Goal: Navigation & Orientation: Find specific page/section

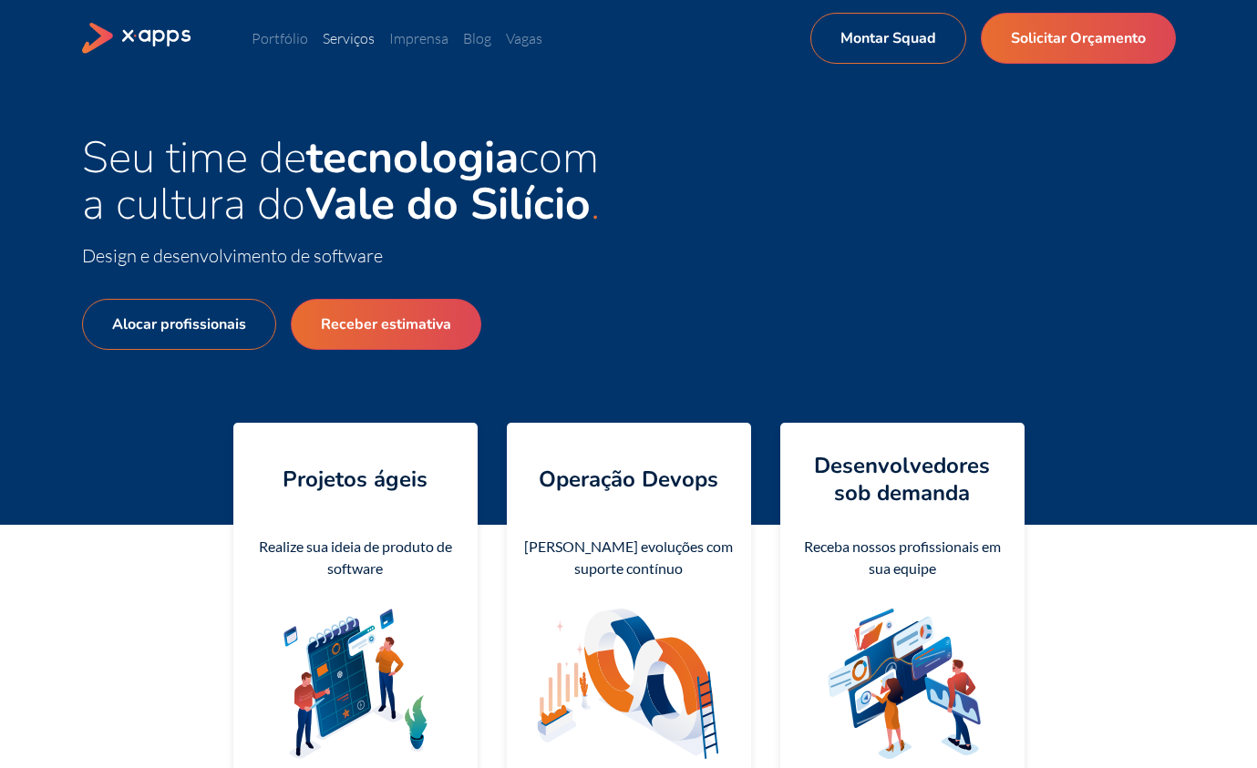
click at [358, 42] on link "Serviços" at bounding box center [349, 38] width 52 height 18
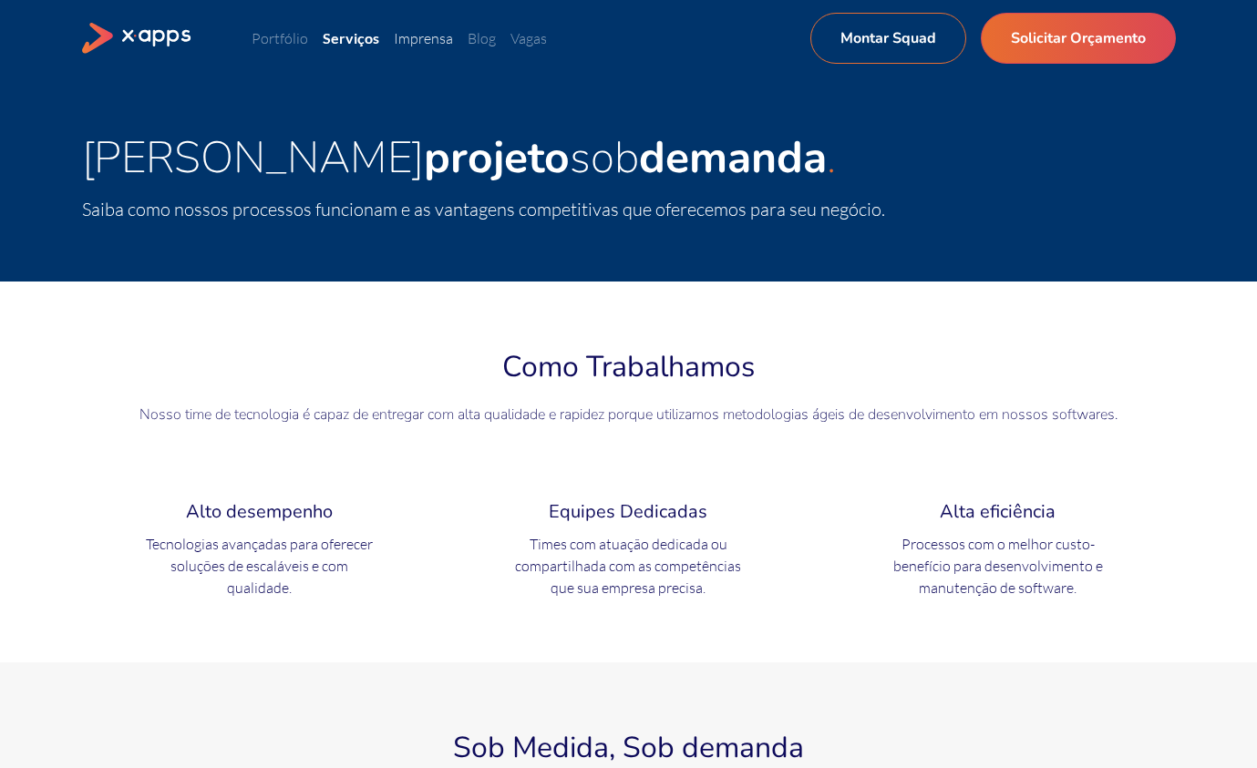
click at [437, 40] on link "Imprensa" at bounding box center [423, 38] width 59 height 18
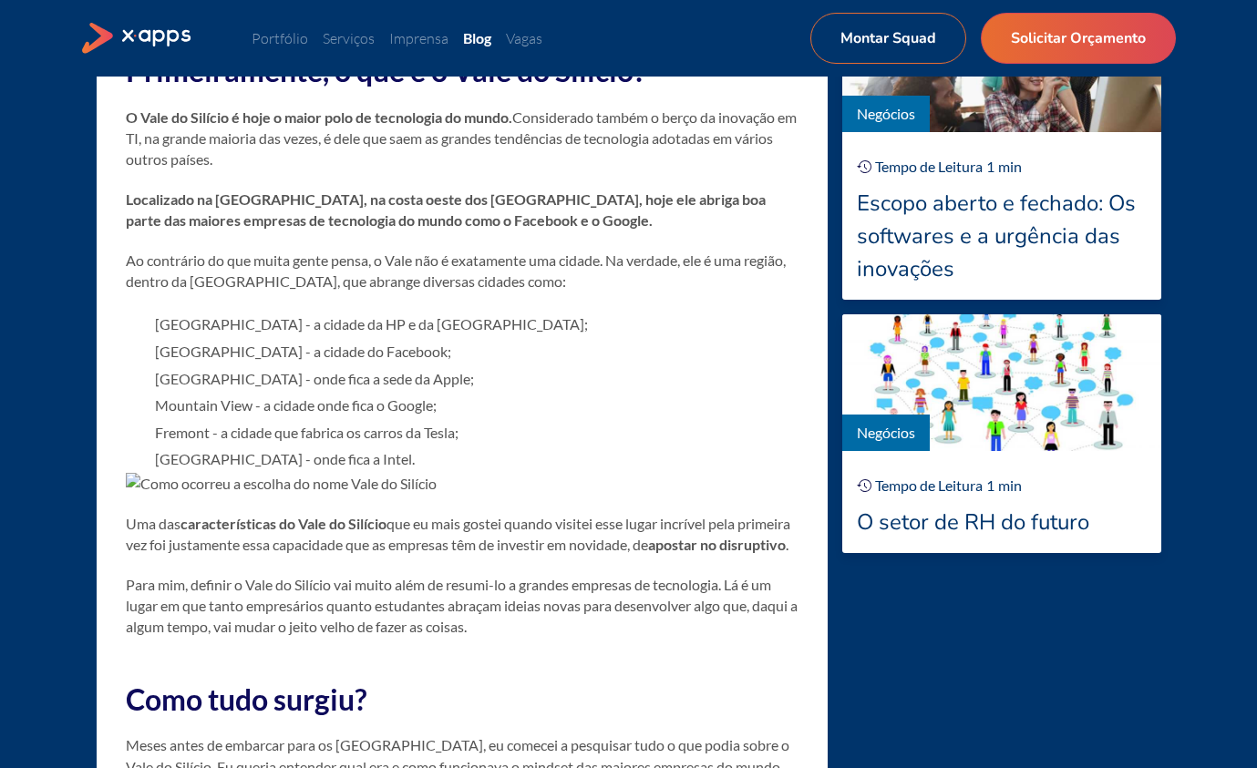
scroll to position [1548, 0]
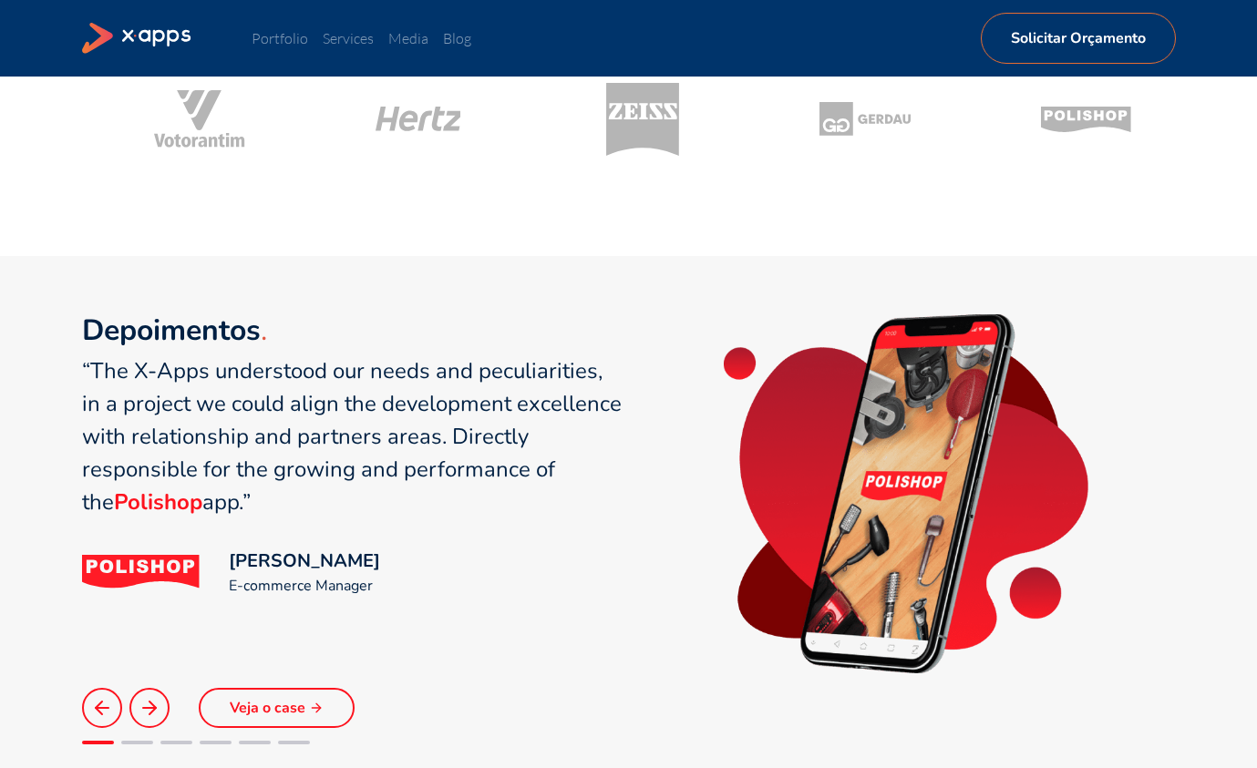
scroll to position [1067, 0]
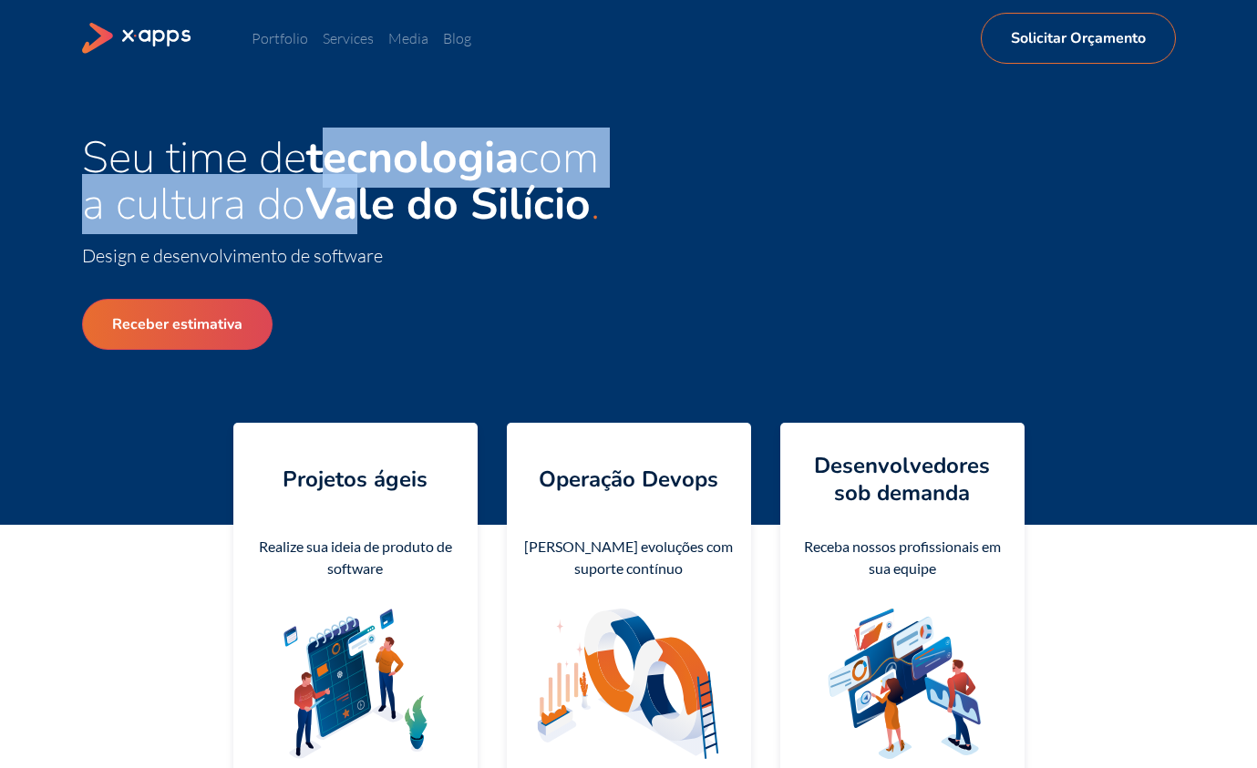
drag, startPoint x: 333, startPoint y: 155, endPoint x: 368, endPoint y: 195, distance: 53.6
click at [367, 196] on span "Seu time de tecnologia com a cultura do Vale do Silício" at bounding box center [340, 181] width 517 height 107
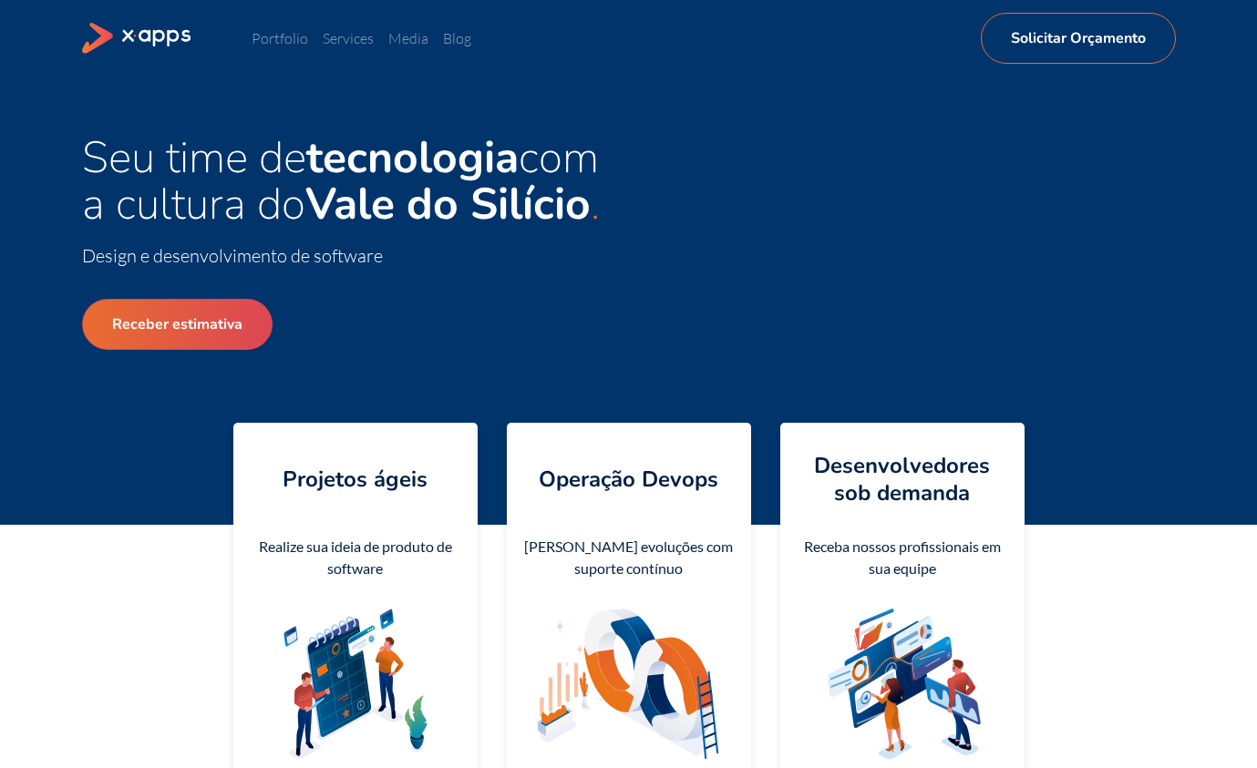
click at [368, 195] on strong "Vale do Silício" at bounding box center [447, 204] width 285 height 60
drag, startPoint x: 569, startPoint y: 467, endPoint x: 687, endPoint y: 489, distance: 120.5
click at [682, 499] on div "Operação Devops" at bounding box center [628, 479] width 215 height 55
drag, startPoint x: 700, startPoint y: 480, endPoint x: 674, endPoint y: 479, distance: 26.5
click at [698, 480] on h4 "Operação Devops" at bounding box center [629, 479] width 180 height 27
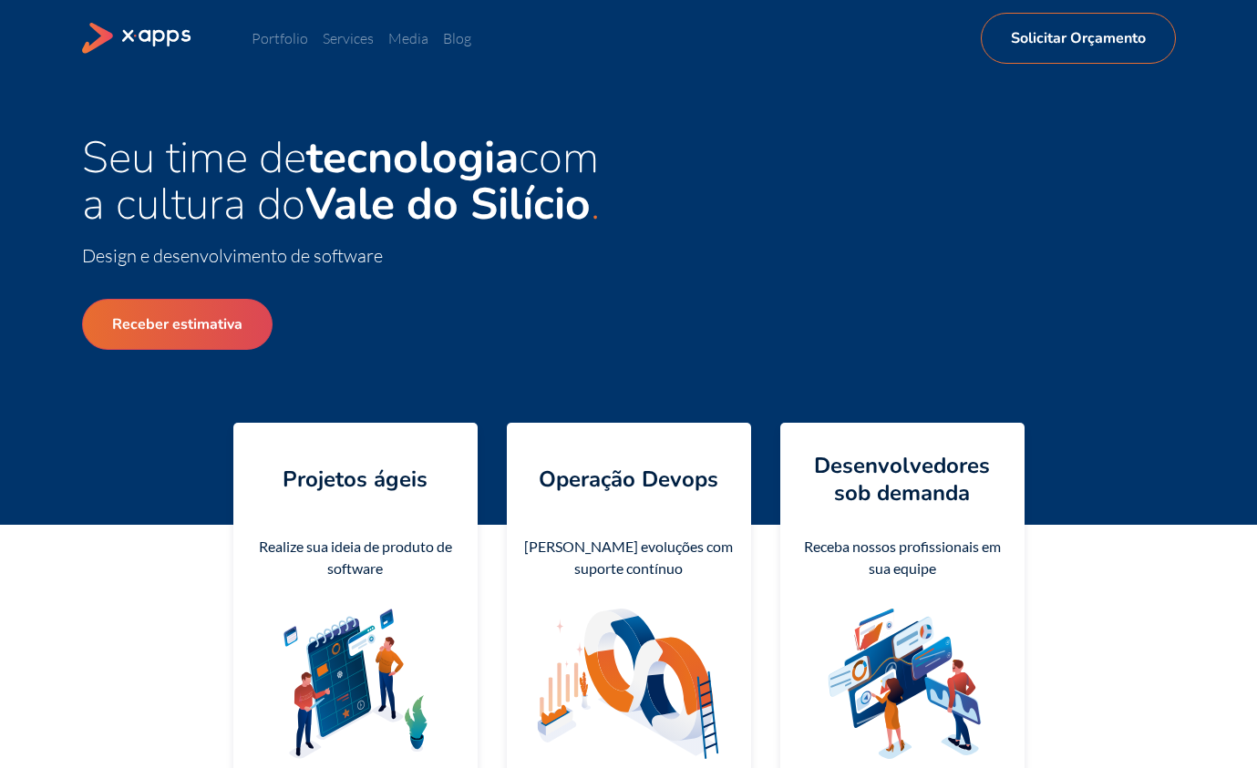
drag, startPoint x: 674, startPoint y: 479, endPoint x: 660, endPoint y: 479, distance: 13.7
click at [674, 479] on h4 "Operação Devops" at bounding box center [629, 479] width 180 height 27
drag, startPoint x: 422, startPoint y: 475, endPoint x: 253, endPoint y: 472, distance: 168.6
click at [252, 472] on div "Projetos ágeis" at bounding box center [355, 479] width 215 height 55
copy h4 "Projetos ágeis"
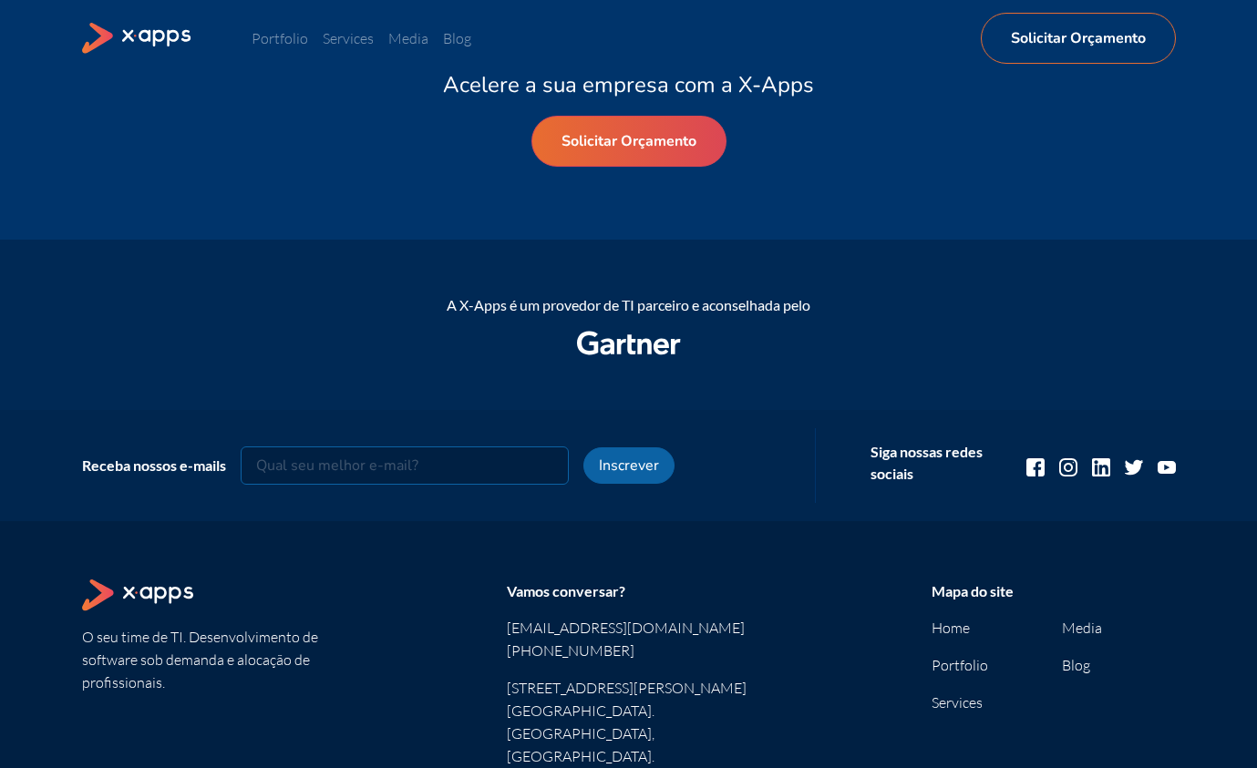
scroll to position [81, 0]
click at [145, 38] on icon at bounding box center [137, 39] width 111 height 32
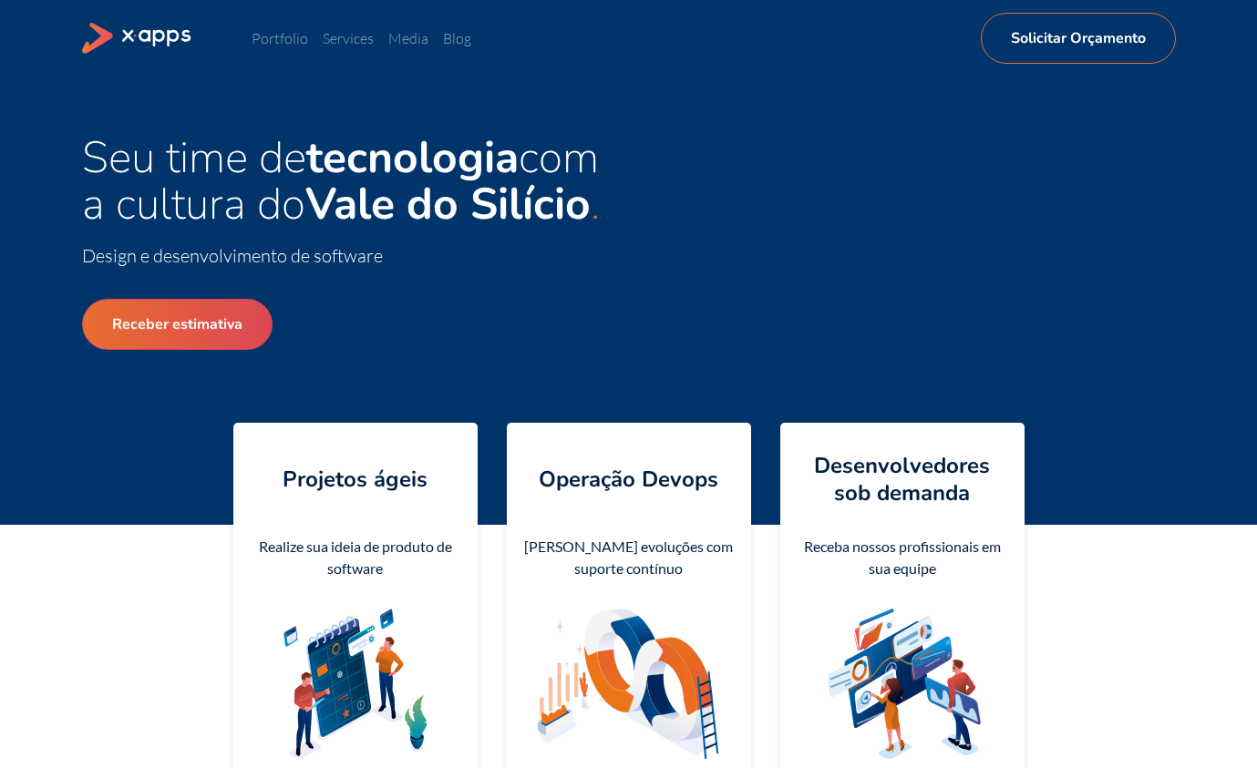
click at [774, 174] on div "Seu time de tecnologia com a cultura do Vale do Silício Design e desenvolviment…" at bounding box center [629, 301] width 1094 height 332
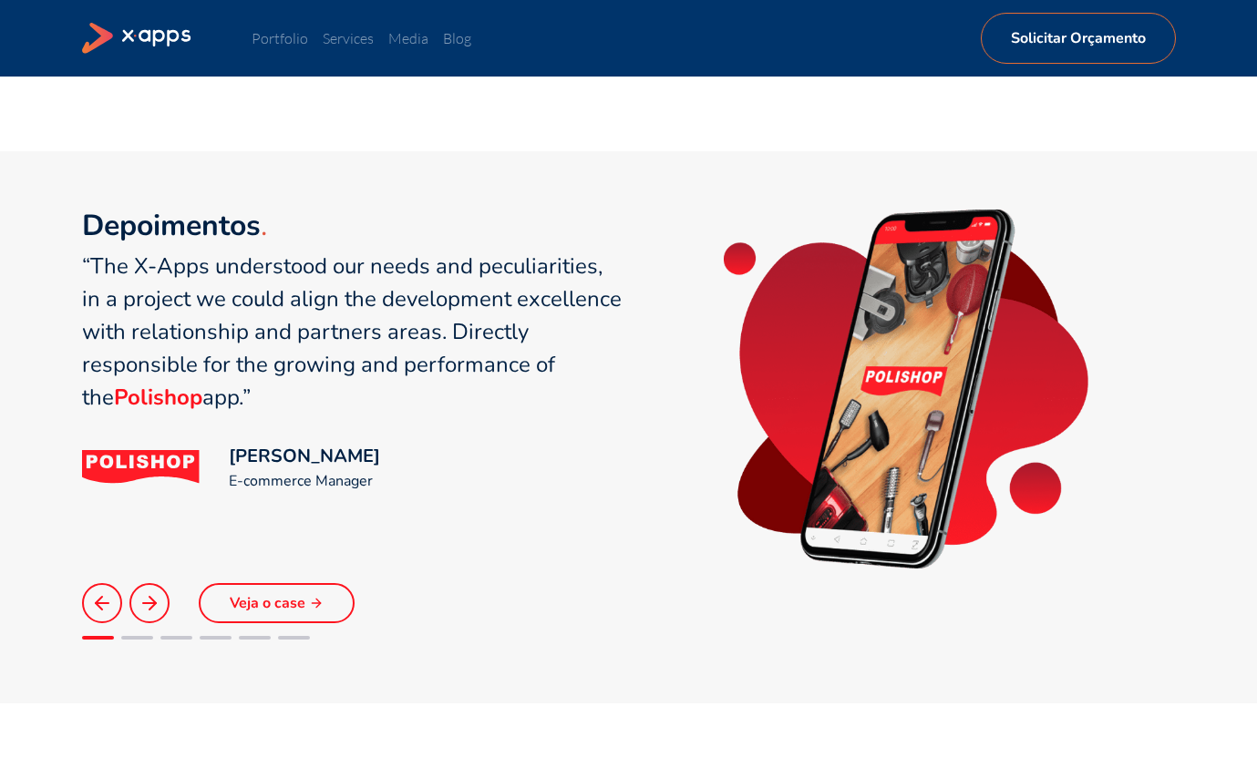
scroll to position [1059, 0]
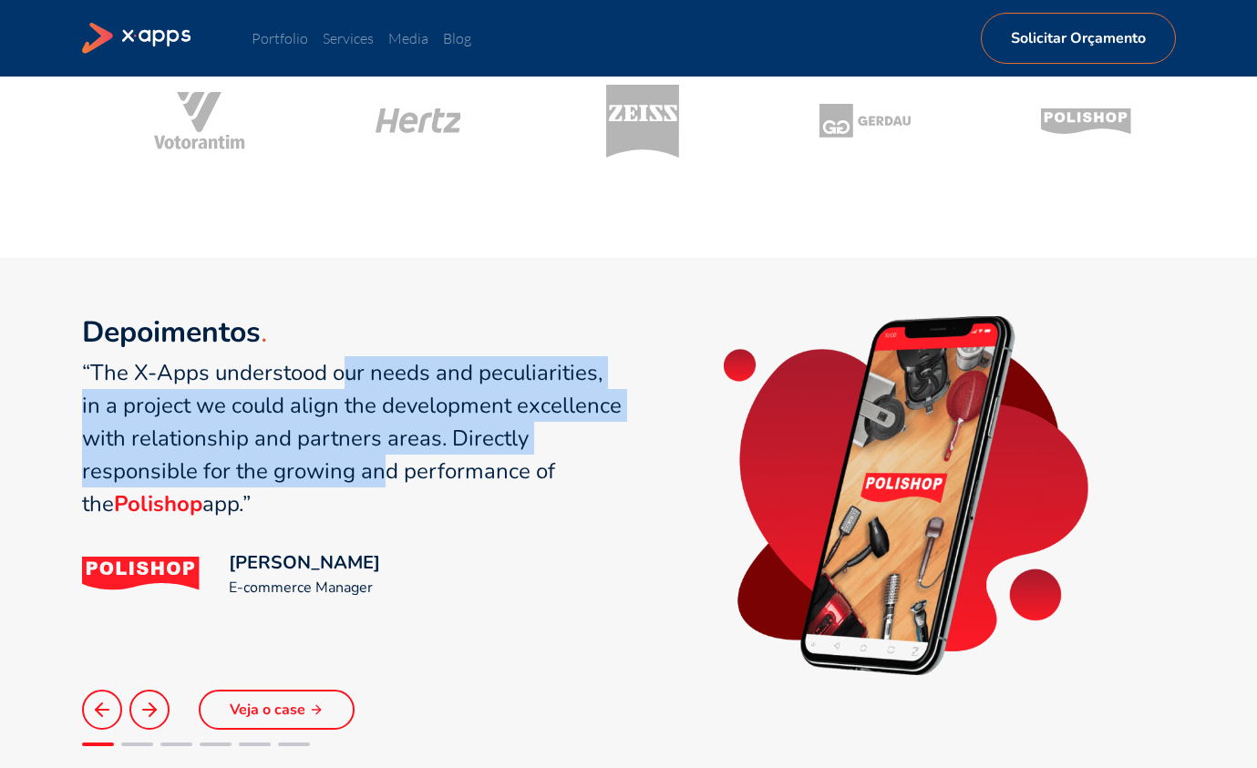
drag, startPoint x: 345, startPoint y: 370, endPoint x: 386, endPoint y: 462, distance: 100.8
click at [386, 462] on q "“The X-Apps understood our needs and peculiarities, in a project we could align…" at bounding box center [352, 438] width 540 height 160
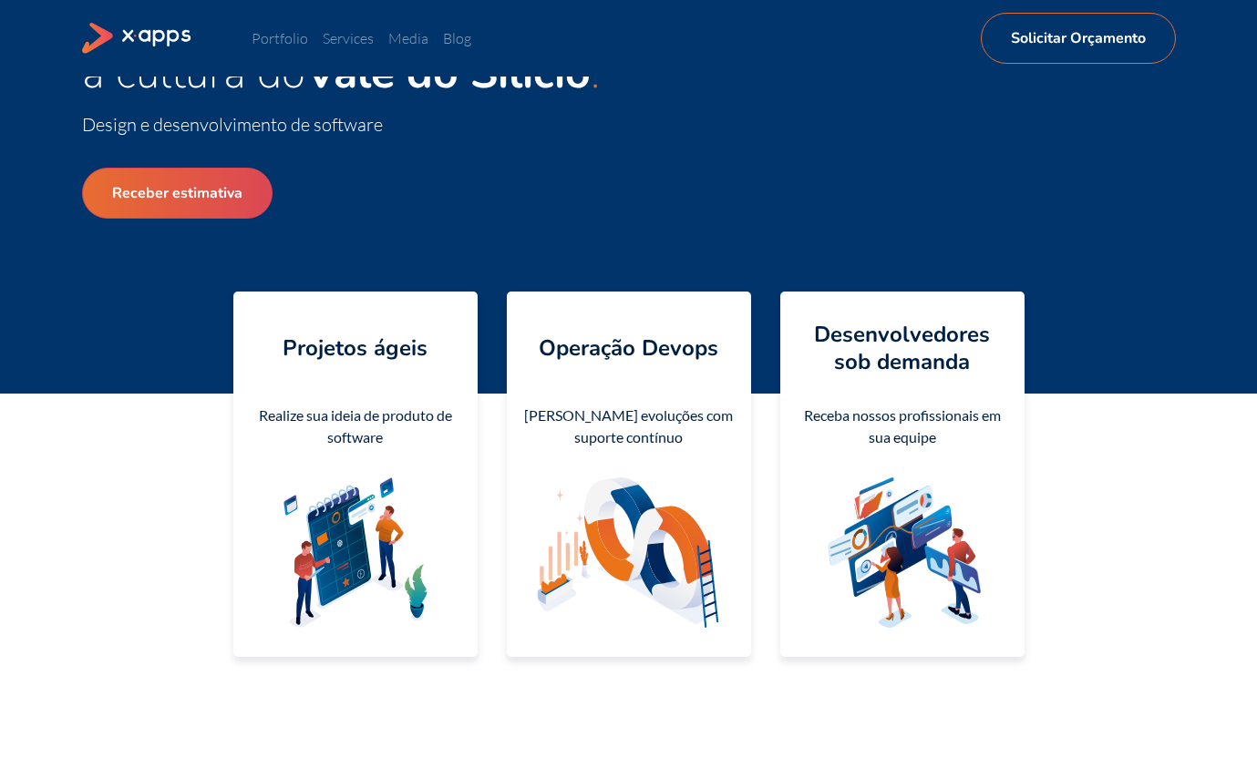
scroll to position [151, 0]
